Goal: Task Accomplishment & Management: Use online tool/utility

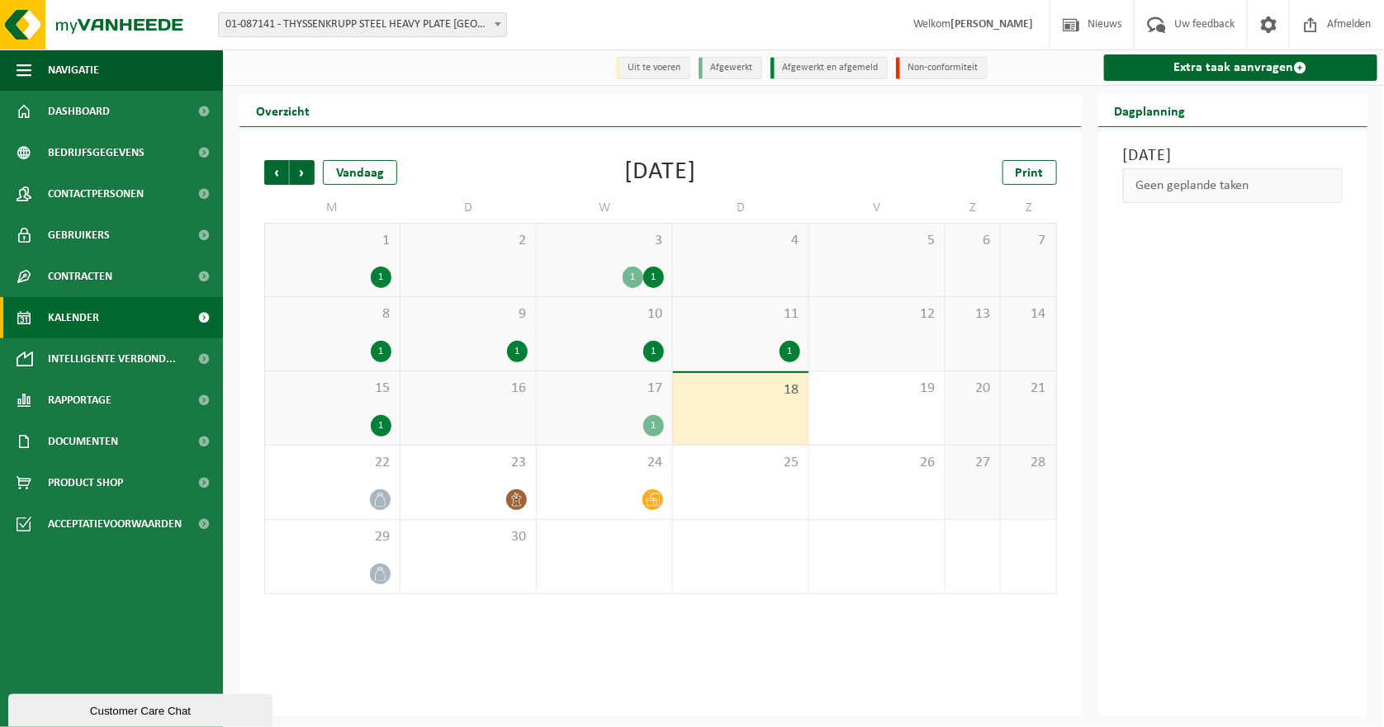
click at [107, 313] on link "Kalender" at bounding box center [111, 317] width 223 height 41
click at [1238, 68] on link "Extra taak aanvragen" at bounding box center [1241, 67] width 274 height 26
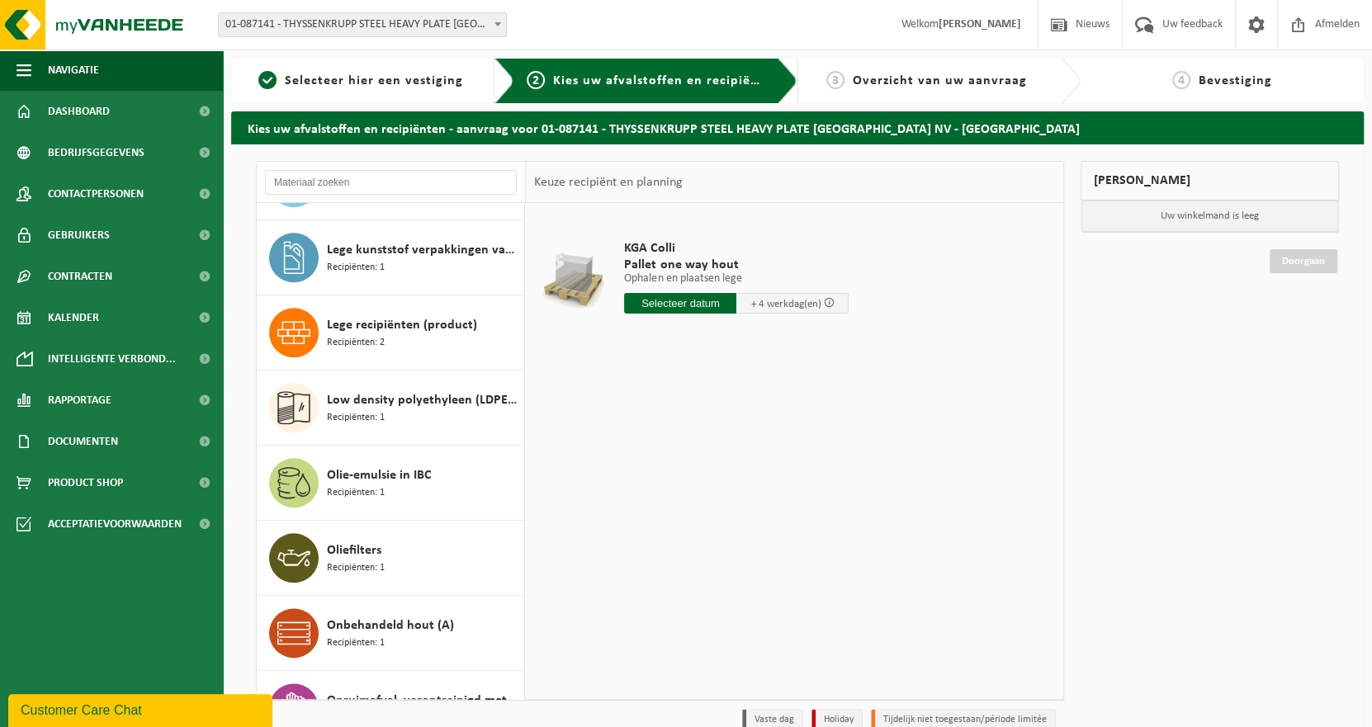
scroll to position [1238, 0]
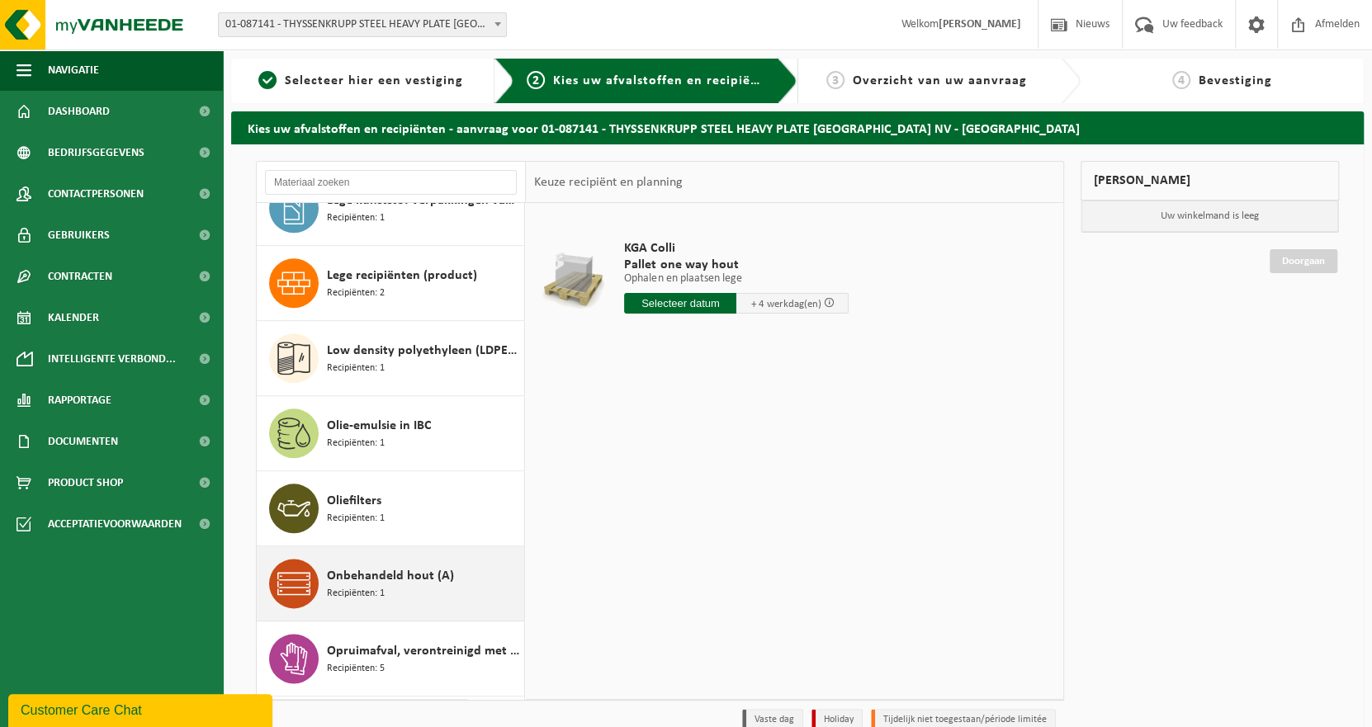
click at [310, 583] on icon at bounding box center [293, 583] width 33 height 33
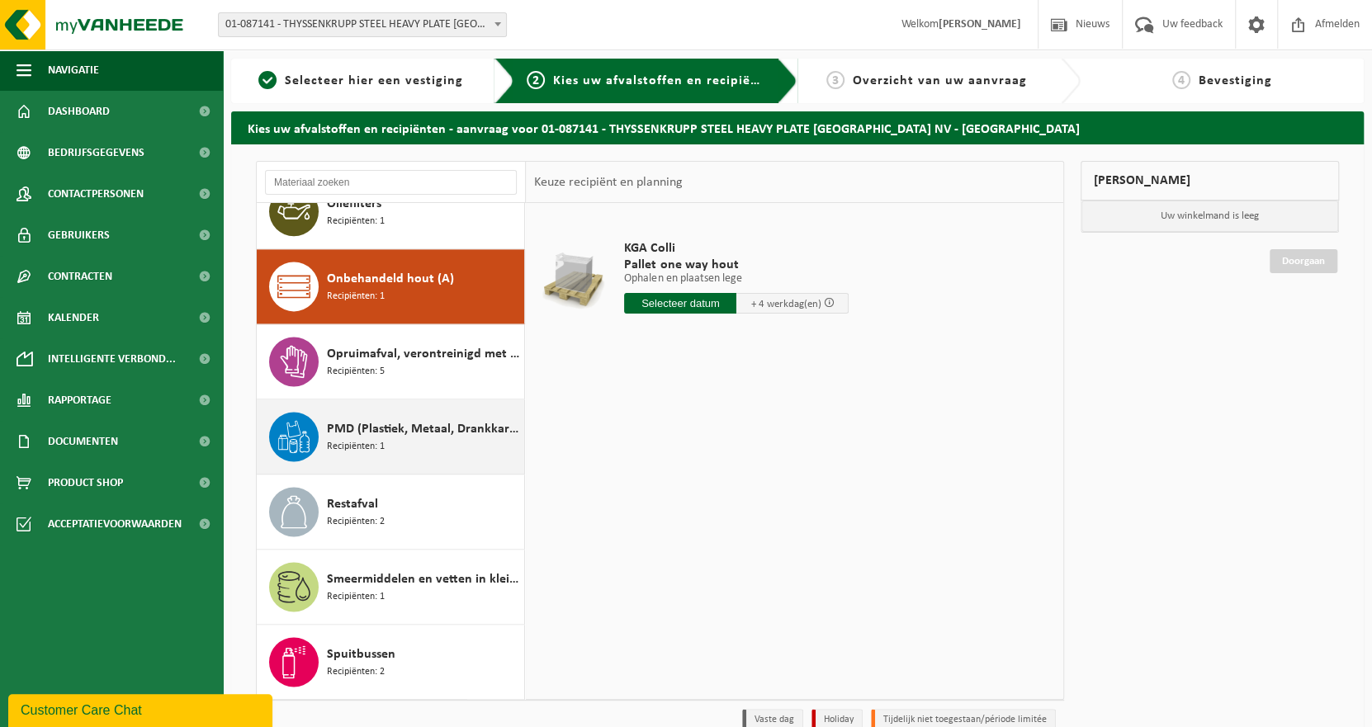
scroll to position [1578, 0]
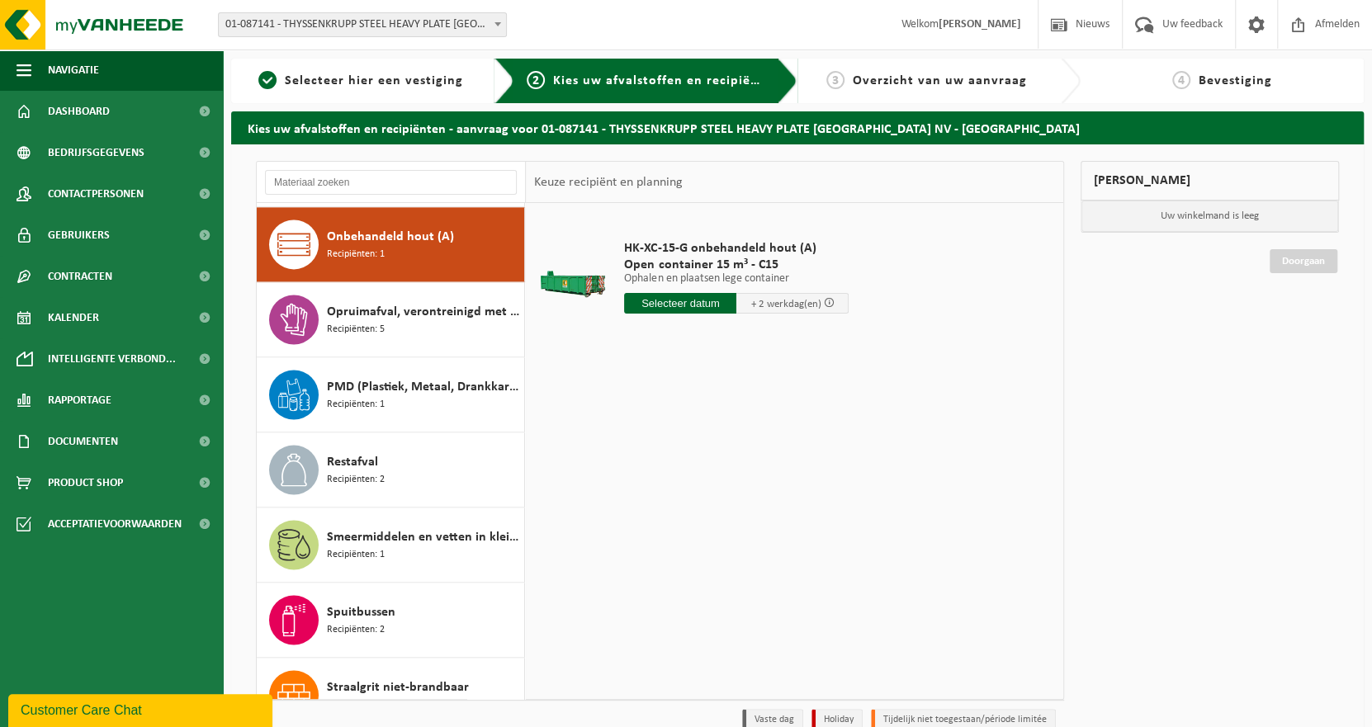
click at [668, 306] on input "text" at bounding box center [680, 303] width 112 height 21
click at [700, 473] on div "24" at bounding box center [697, 476] width 29 height 26
type input "Van 2025-09-24"
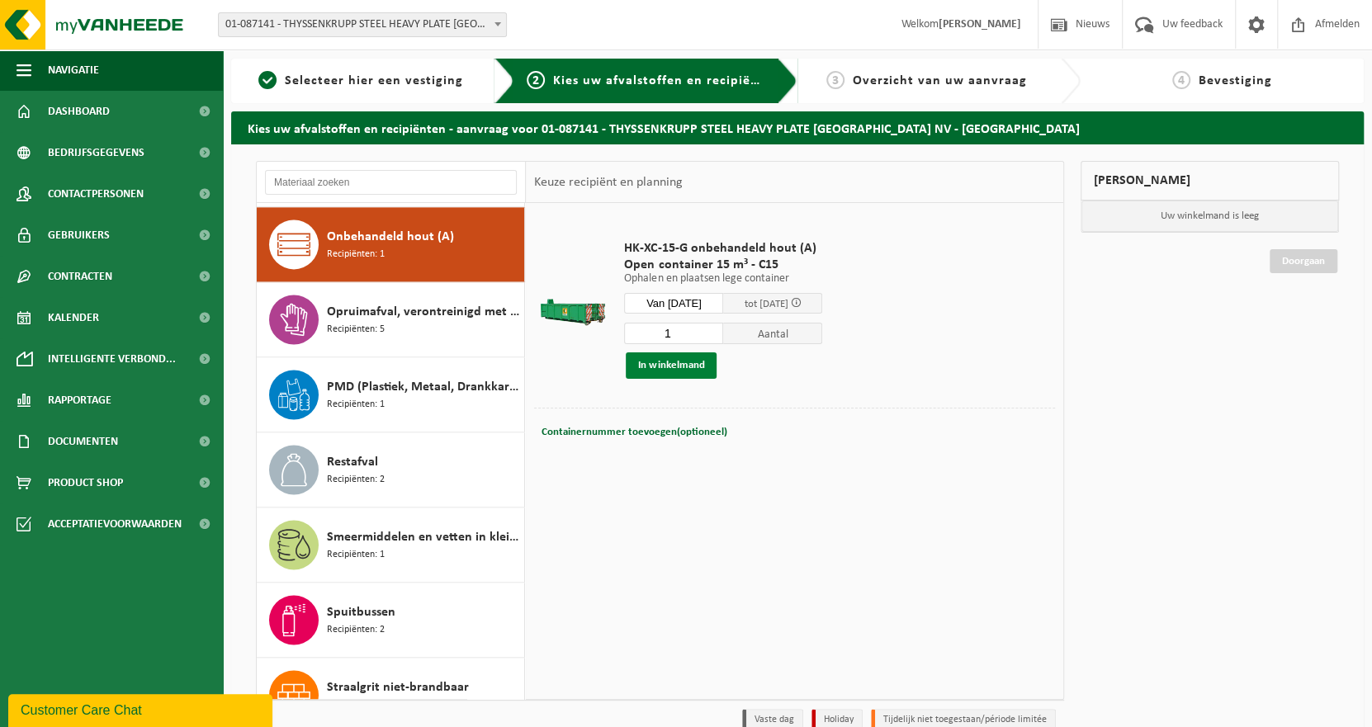
click at [690, 371] on button "In winkelmand" at bounding box center [671, 366] width 91 height 26
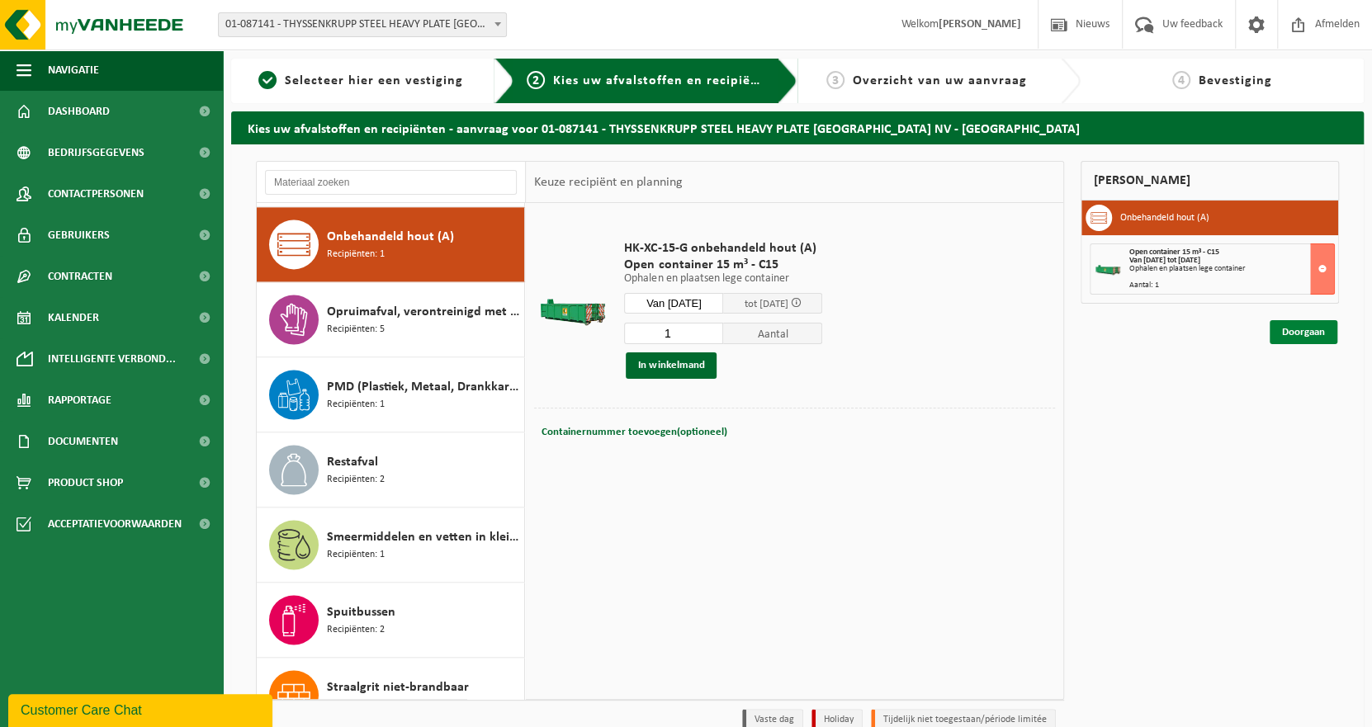
click at [1294, 324] on link "Doorgaan" at bounding box center [1304, 332] width 68 height 24
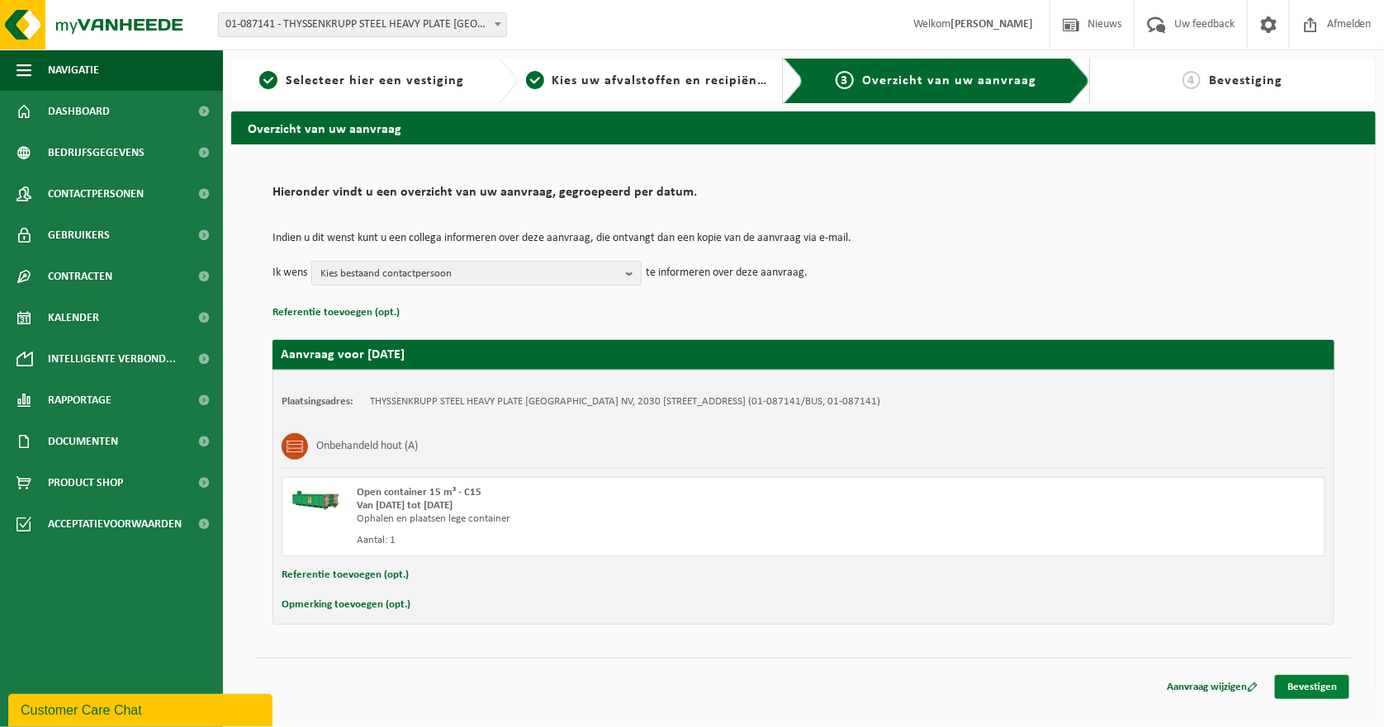
click at [1316, 681] on link "Bevestigen" at bounding box center [1312, 687] width 74 height 24
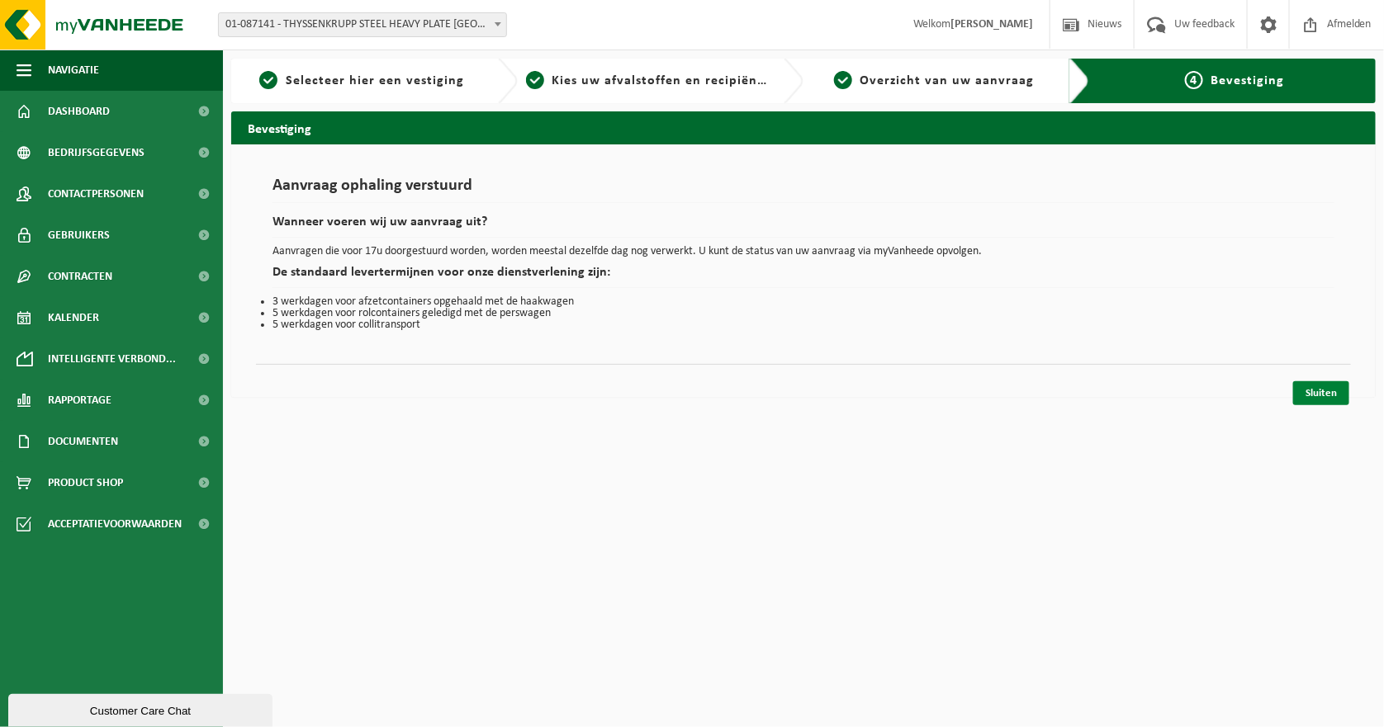
click at [1323, 391] on link "Sluiten" at bounding box center [1321, 393] width 56 height 24
